Goal: Information Seeking & Learning: Check status

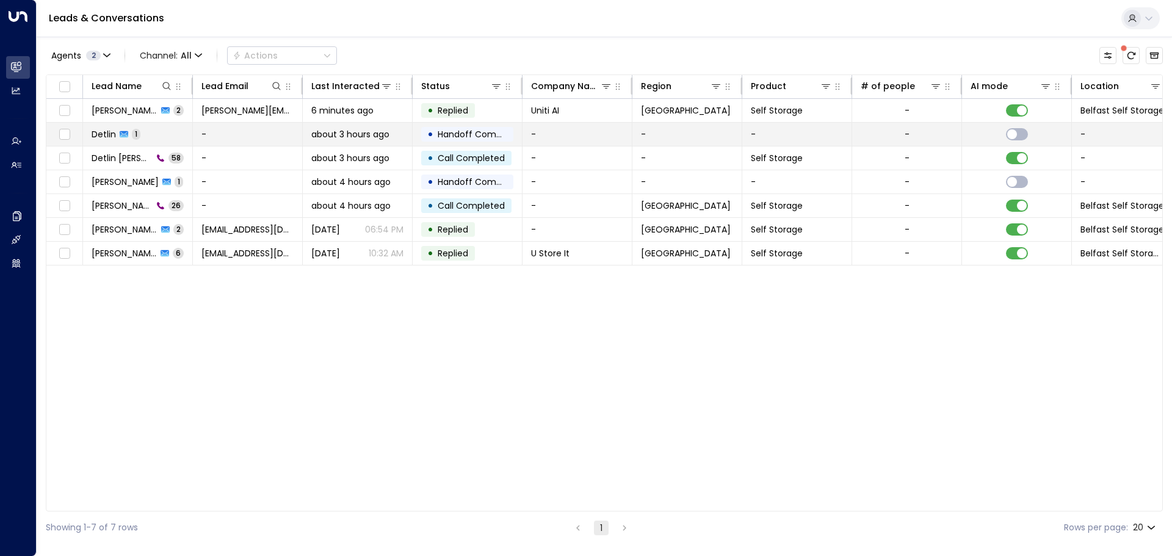
click at [368, 136] on span "about 3 hours ago" at bounding box center [350, 134] width 78 height 12
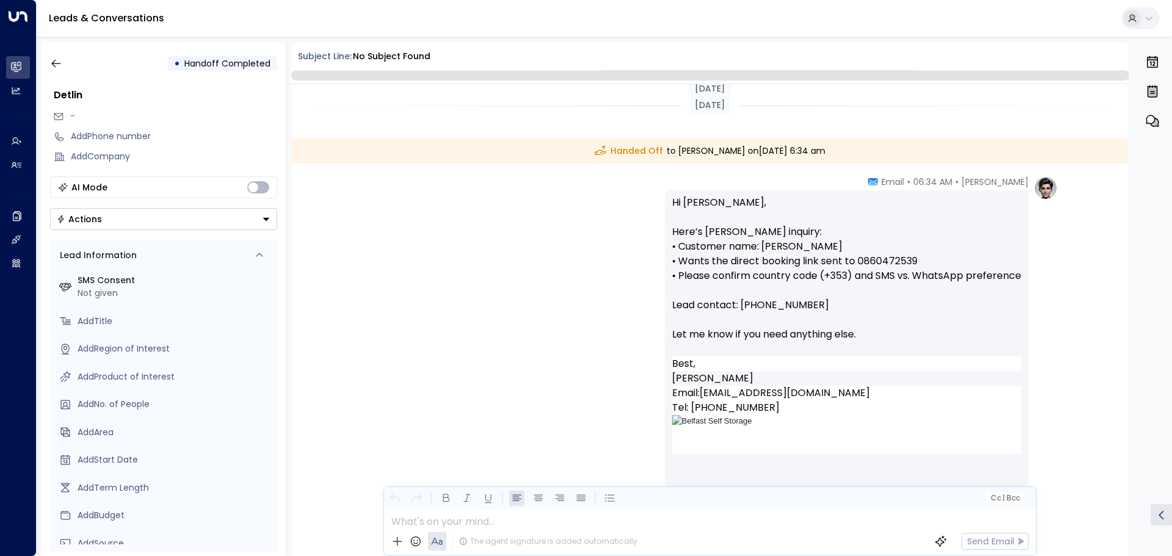
scroll to position [69, 0]
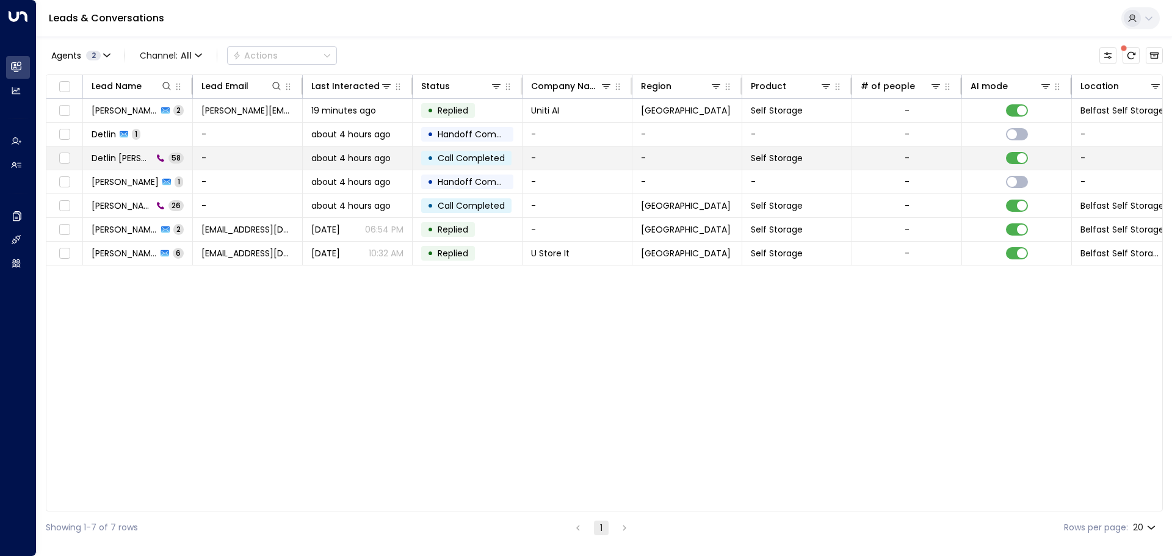
click at [346, 164] on td "about 4 hours ago" at bounding box center [358, 158] width 110 height 23
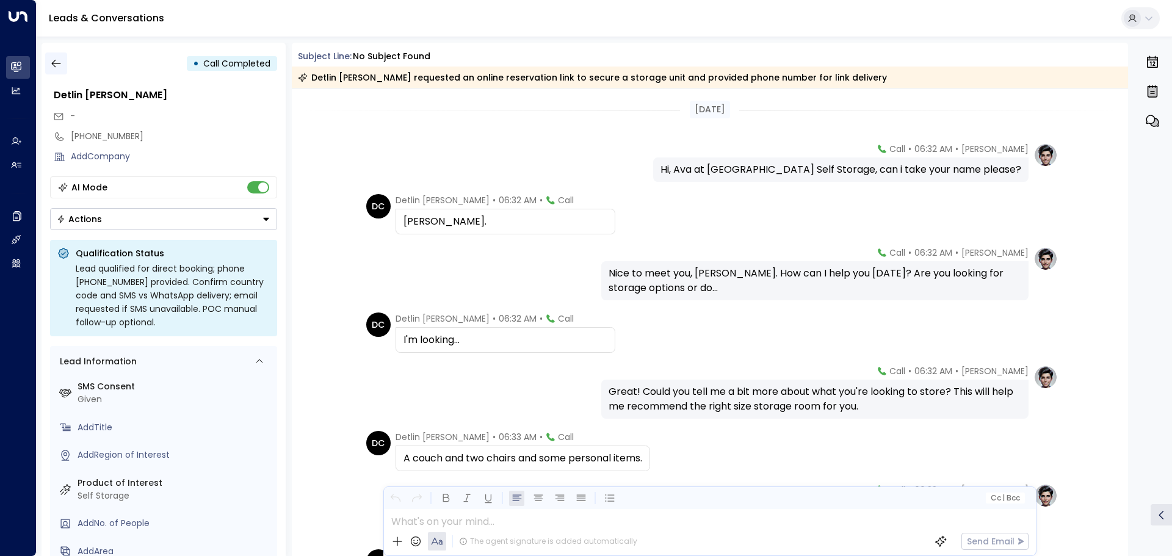
click at [54, 67] on icon "button" at bounding box center [55, 64] width 9 height 8
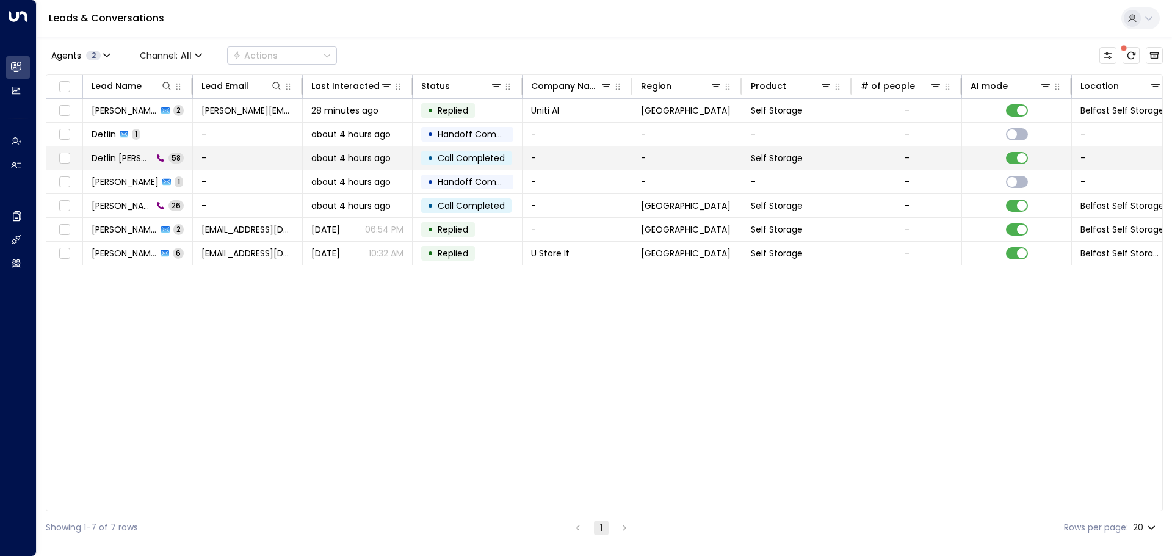
click at [420, 164] on td "• Call Completed" at bounding box center [468, 158] width 110 height 23
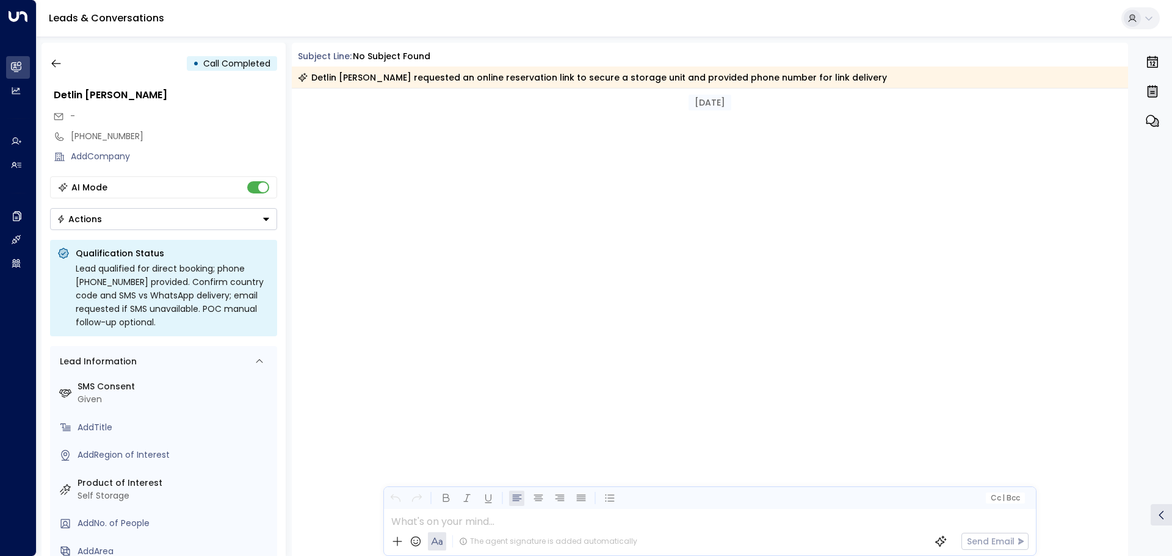
scroll to position [2573, 0]
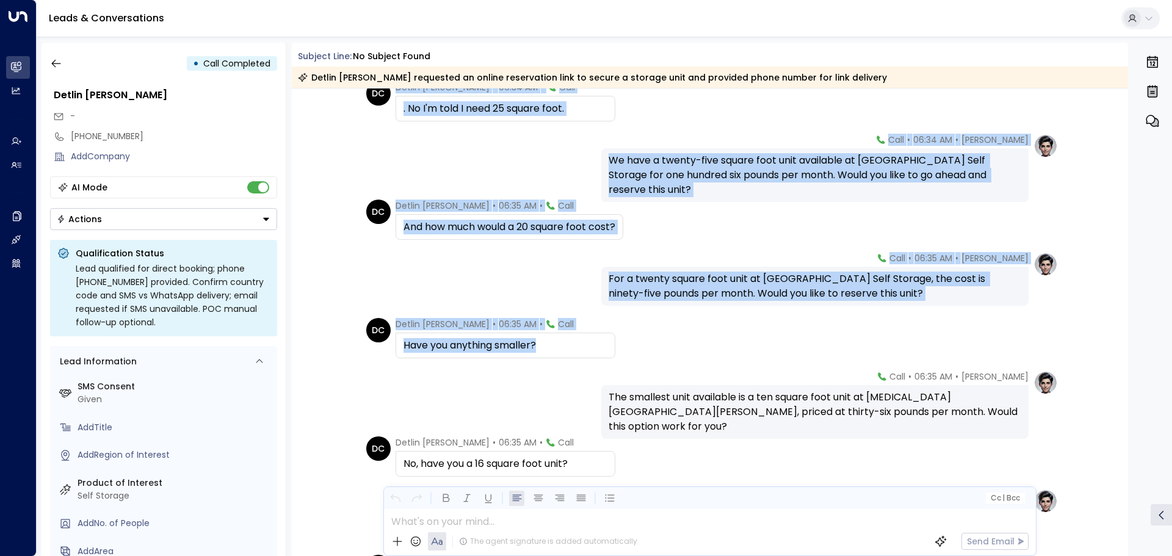
drag, startPoint x: 1122, startPoint y: 346, endPoint x: 1129, endPoint y: 321, distance: 26.4
click at [1129, 321] on div "• Call Completed Detlin [PERSON_NAME] - [PHONE_NUMBER] Add Company AI Mode Acti…" at bounding box center [608, 300] width 1132 height 514
click at [1121, 336] on div "[PERSON_NAME] • 06:35 AM • Call Have you anything smaller?" at bounding box center [710, 338] width 837 height 40
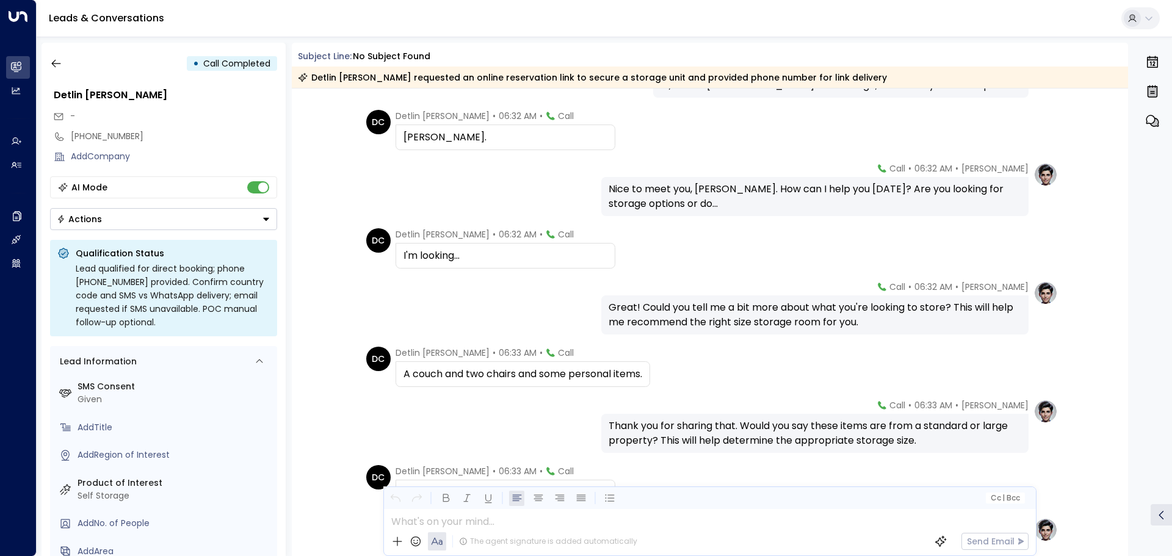
scroll to position [0, 0]
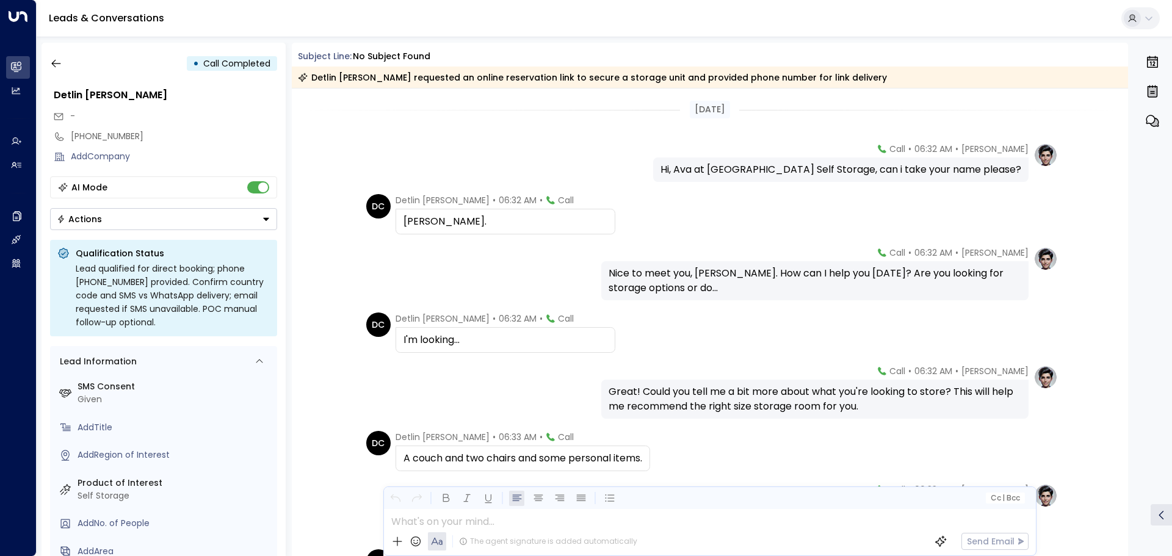
click at [325, 293] on div "[PERSON_NAME] • 06:32 AM • Call Nice to meet you, [PERSON_NAME]. How can I help…" at bounding box center [710, 274] width 837 height 54
click at [54, 67] on icon "button" at bounding box center [56, 63] width 12 height 12
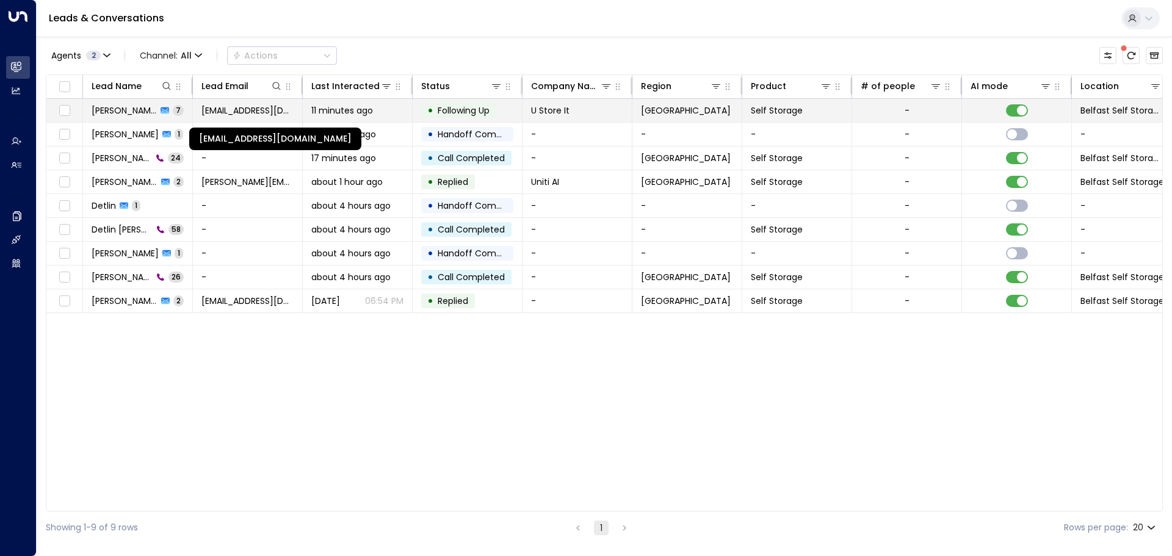
click at [221, 113] on span "[EMAIL_ADDRESS][DOMAIN_NAME]" at bounding box center [248, 110] width 92 height 12
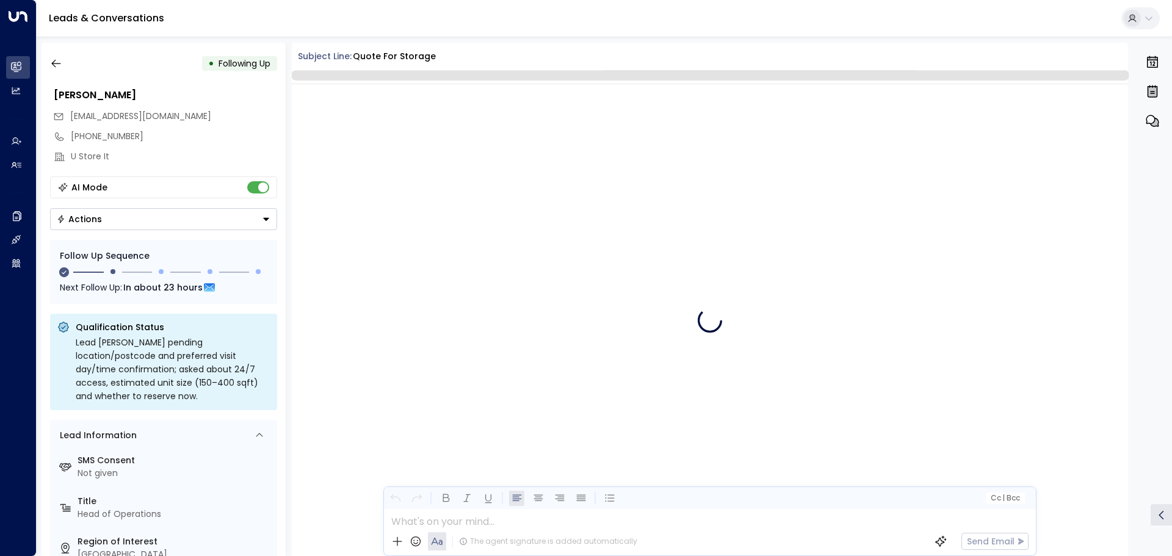
scroll to position [2125, 0]
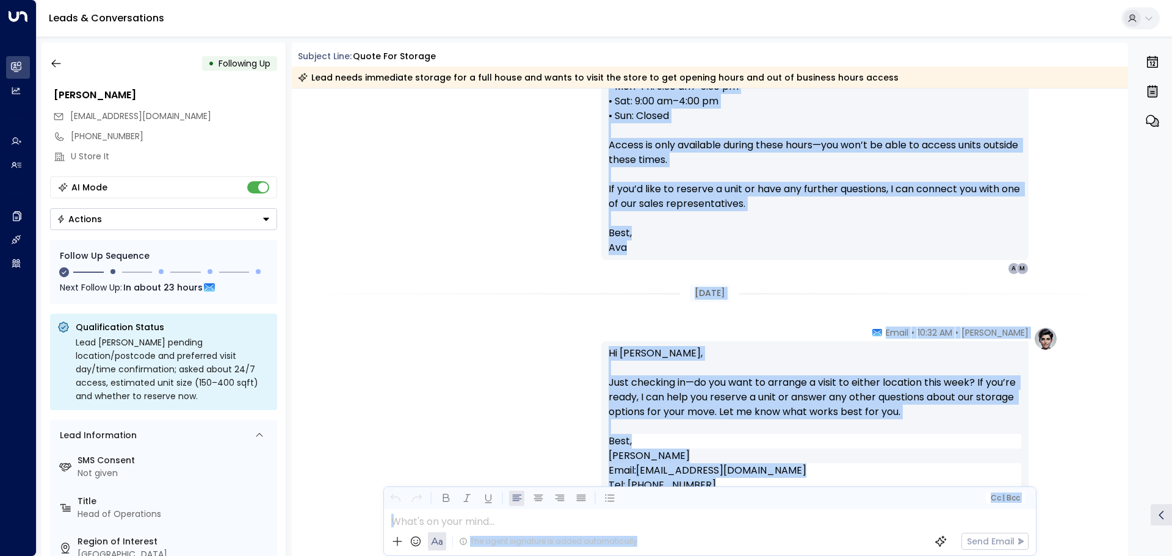
drag, startPoint x: 1129, startPoint y: 505, endPoint x: 1157, endPoint y: 302, distance: 205.3
click at [1157, 302] on div "• Following Up [PERSON_NAME] [EMAIL_ADDRESS][DOMAIN_NAME] [PHONE_NUMBER] U Stor…" at bounding box center [608, 300] width 1132 height 514
click at [1092, 415] on div "[PERSON_NAME] • 10:32 AM • Email Hi [PERSON_NAME], Just checking in—do you want…" at bounding box center [710, 500] width 837 height 347
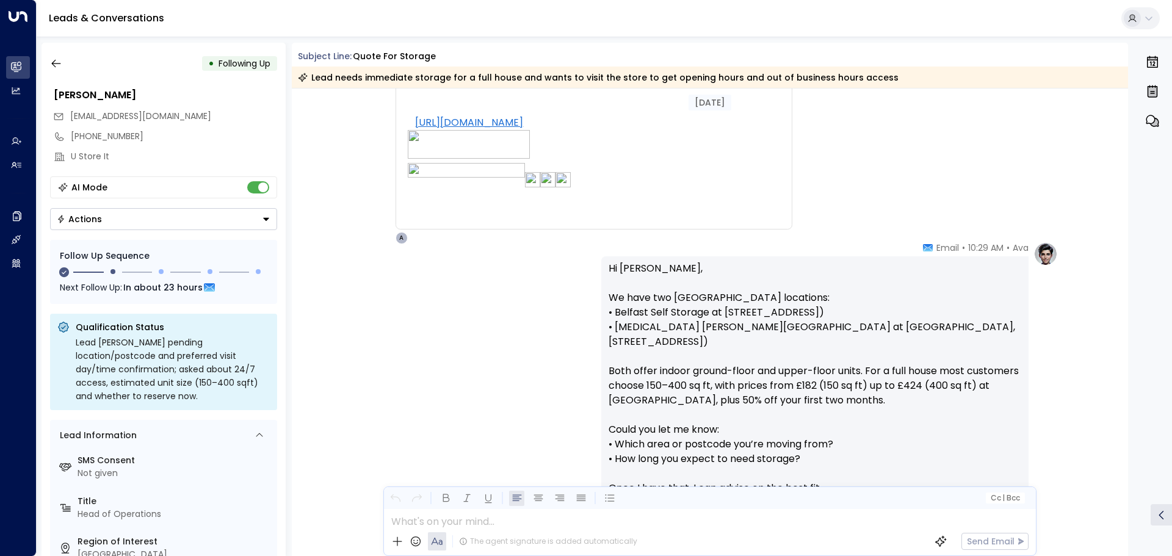
scroll to position [1160, 0]
